Goal: Navigation & Orientation: Find specific page/section

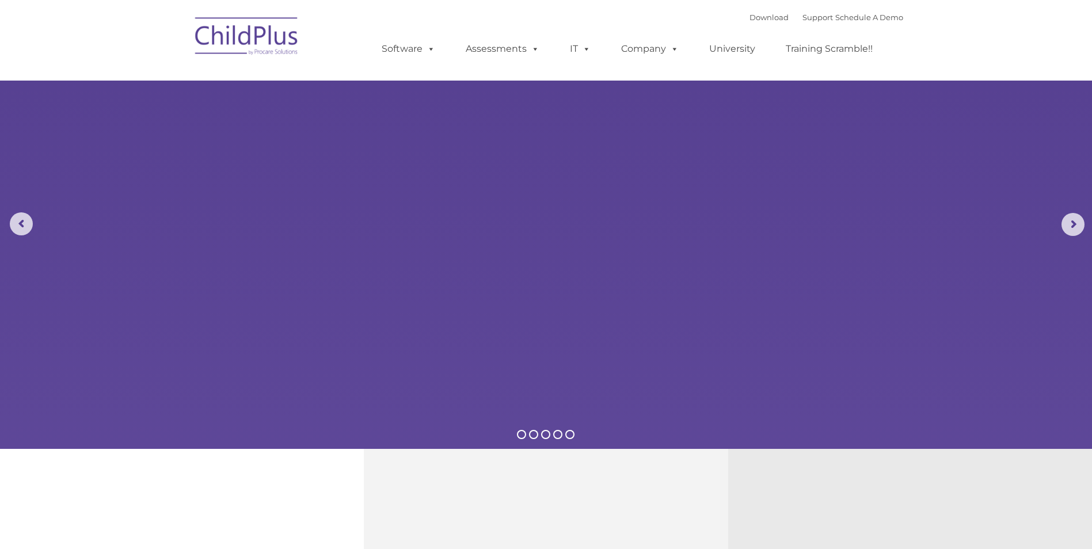
select select "MEDIUM"
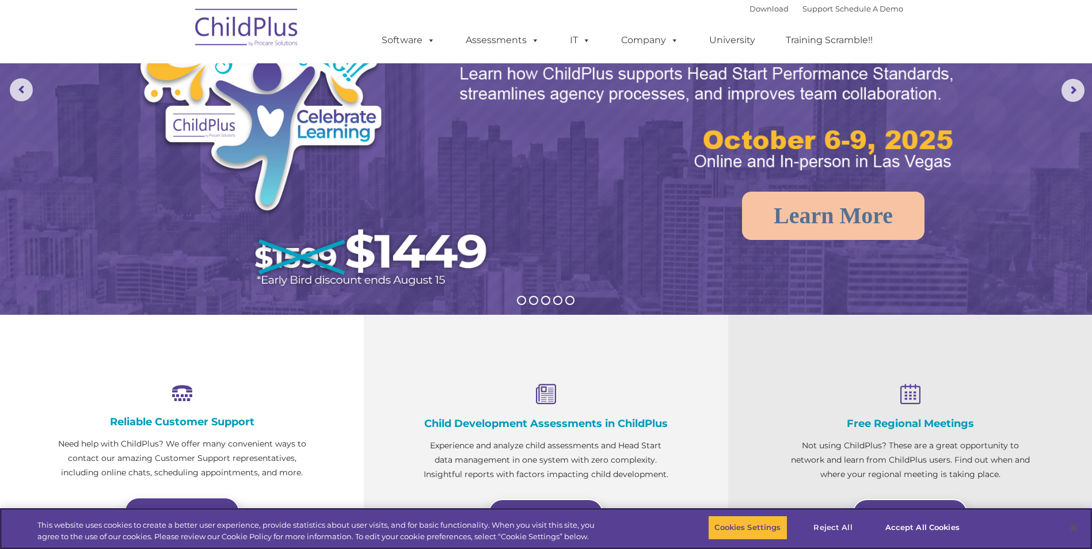
scroll to position [67, 0]
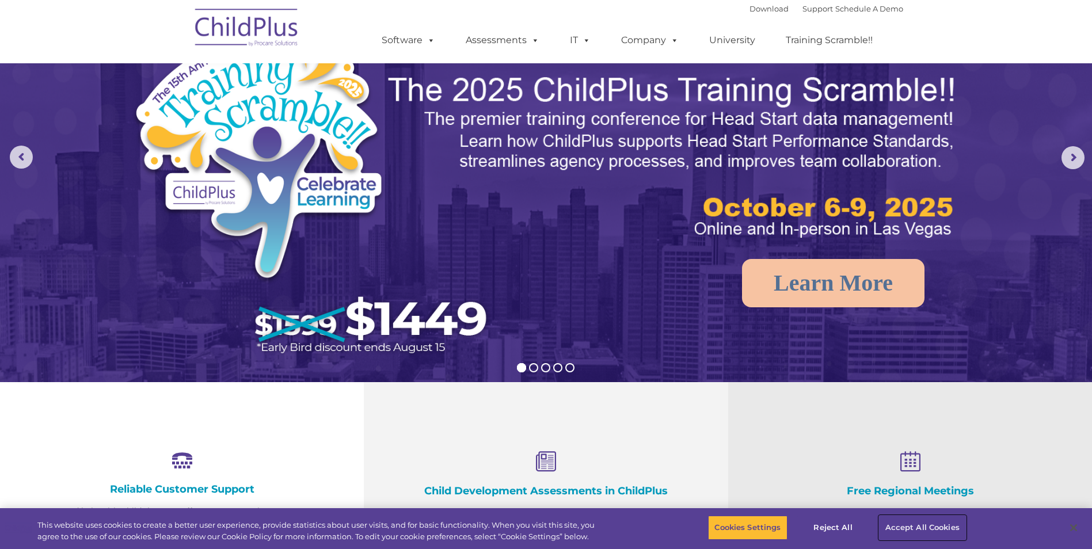
click at [925, 534] on button "Accept All Cookies" at bounding box center [922, 528] width 87 height 24
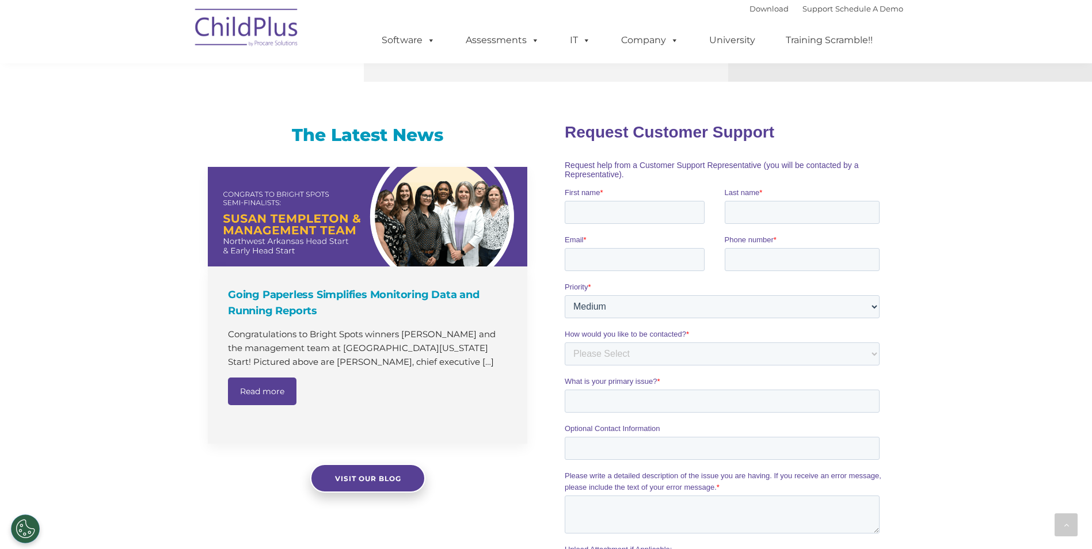
scroll to position [622, 0]
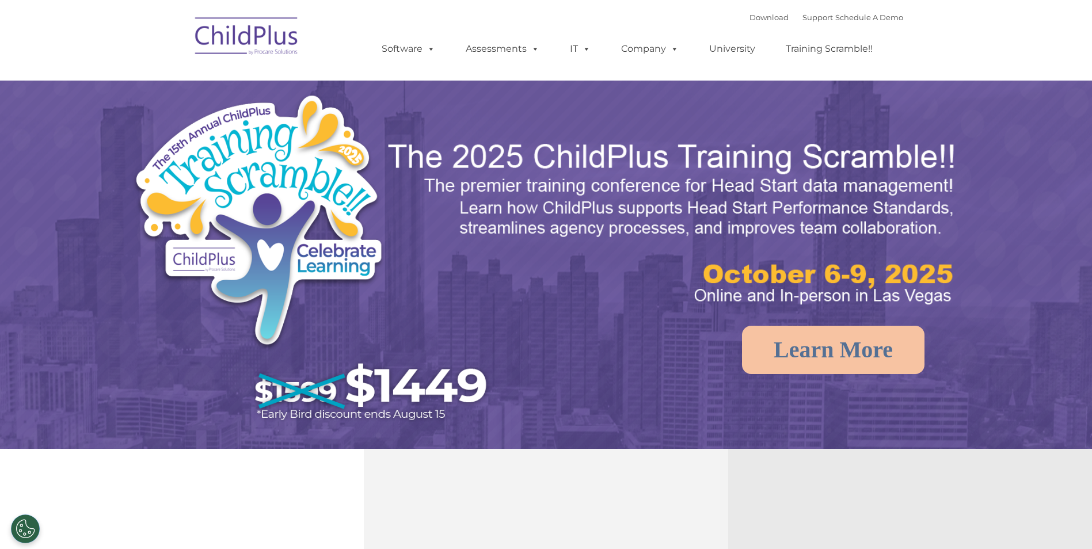
select select "MEDIUM"
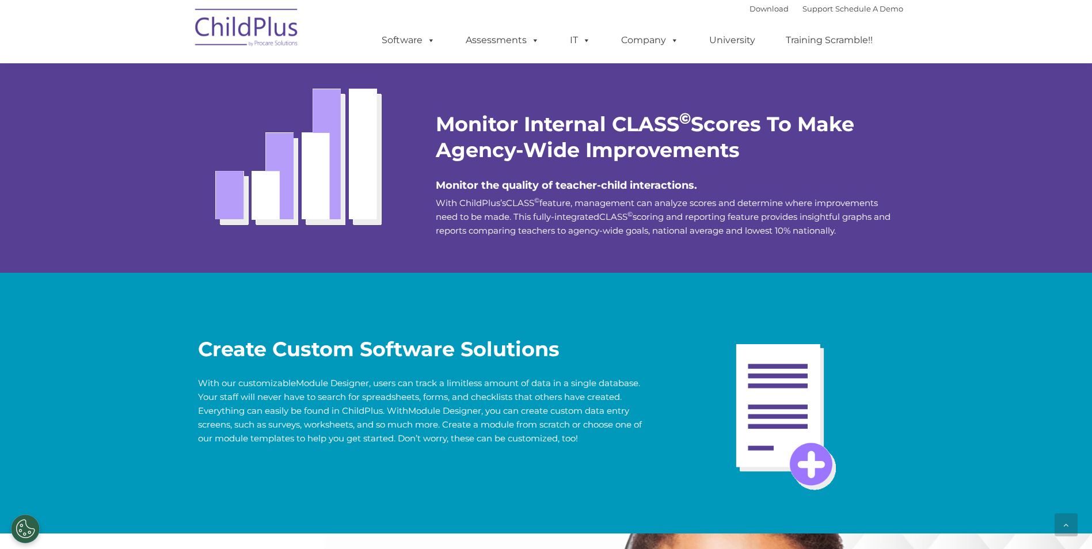
scroll to position [2086, 0]
